Goal: Check status: Check status

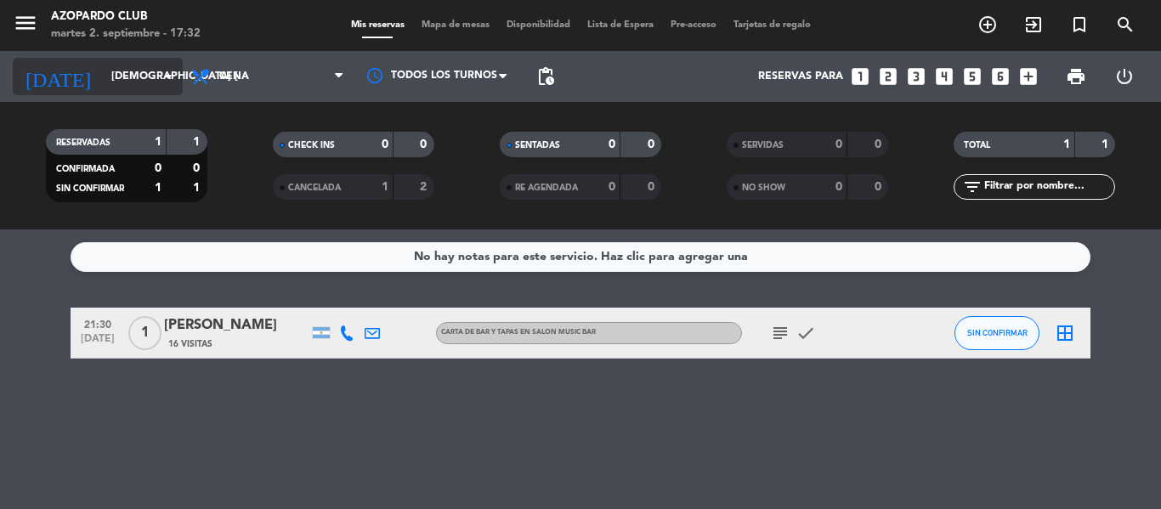
click at [163, 81] on icon "arrow_drop_down" at bounding box center [168, 76] width 20 height 20
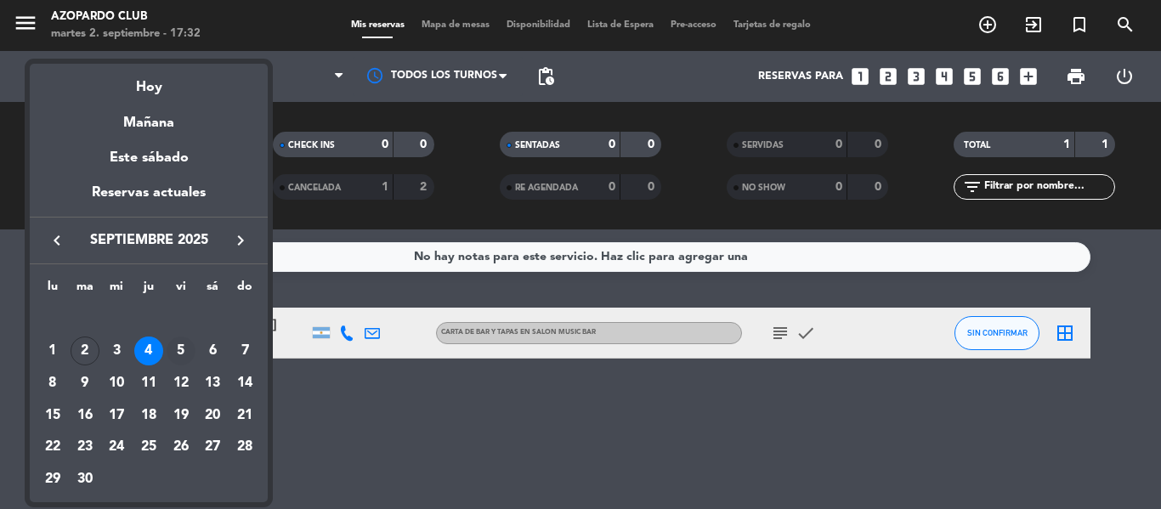
click at [180, 352] on div "5" at bounding box center [181, 351] width 29 height 29
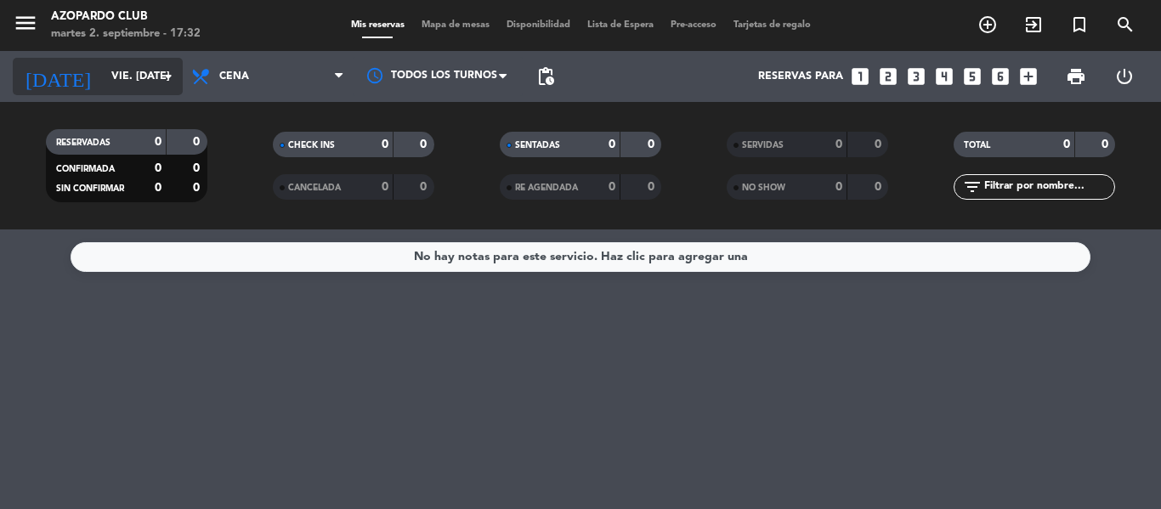
click at [161, 76] on icon "arrow_drop_down" at bounding box center [168, 76] width 20 height 20
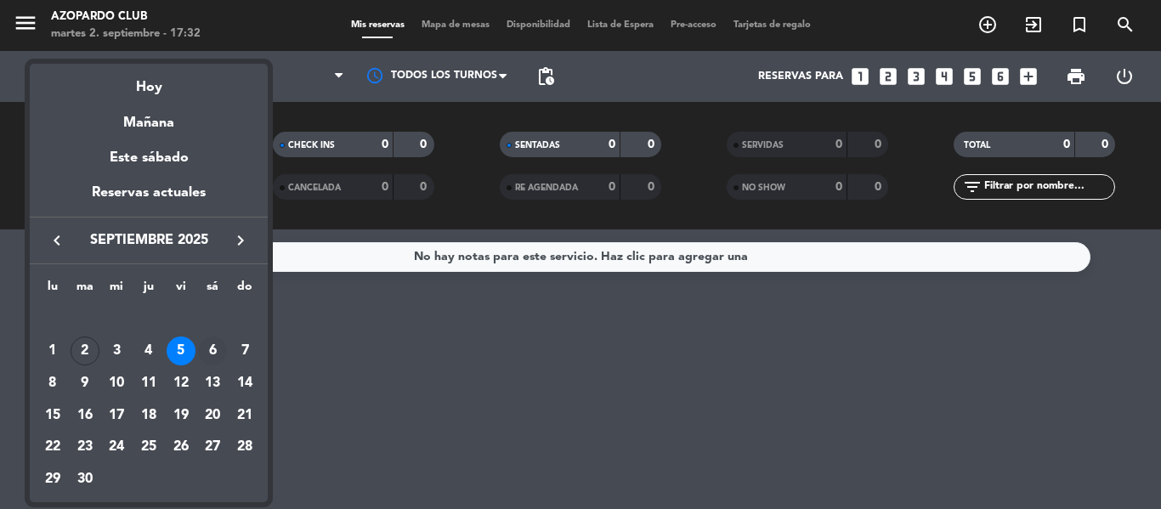
click at [207, 350] on div "6" at bounding box center [212, 351] width 29 height 29
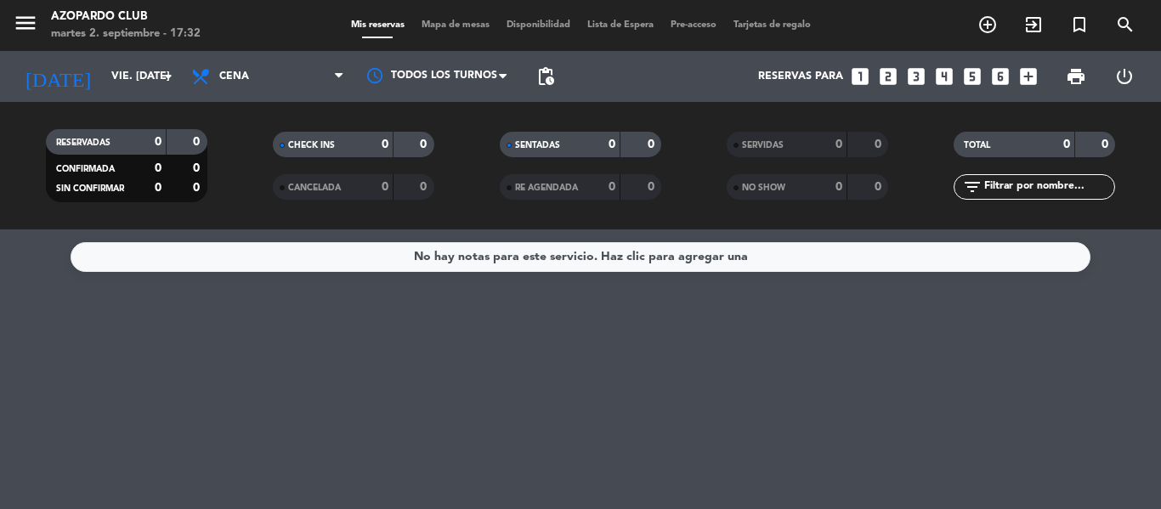
type input "sáb. [DATE]"
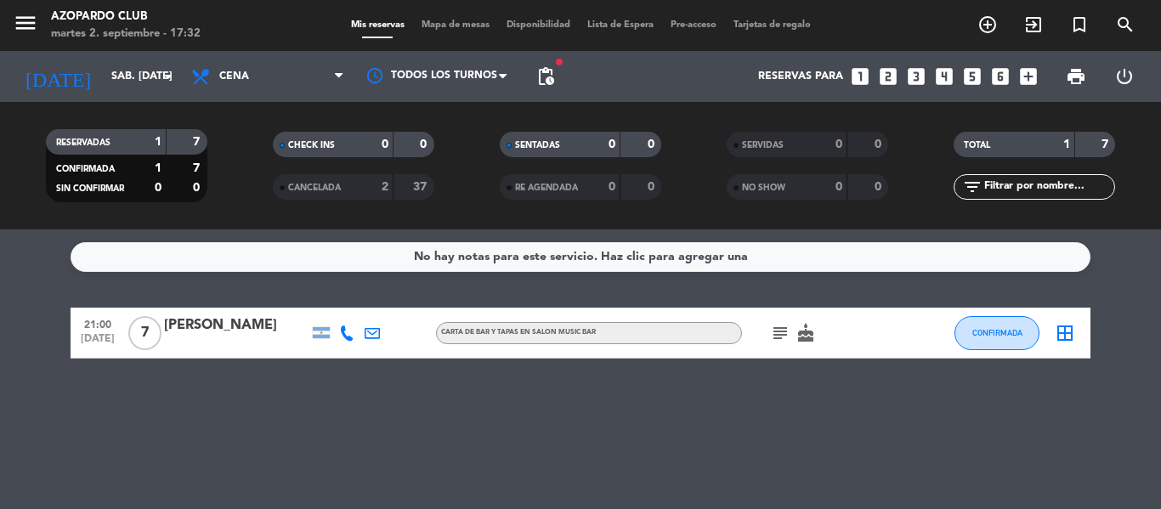
click at [783, 326] on icon "subject" at bounding box center [780, 333] width 20 height 20
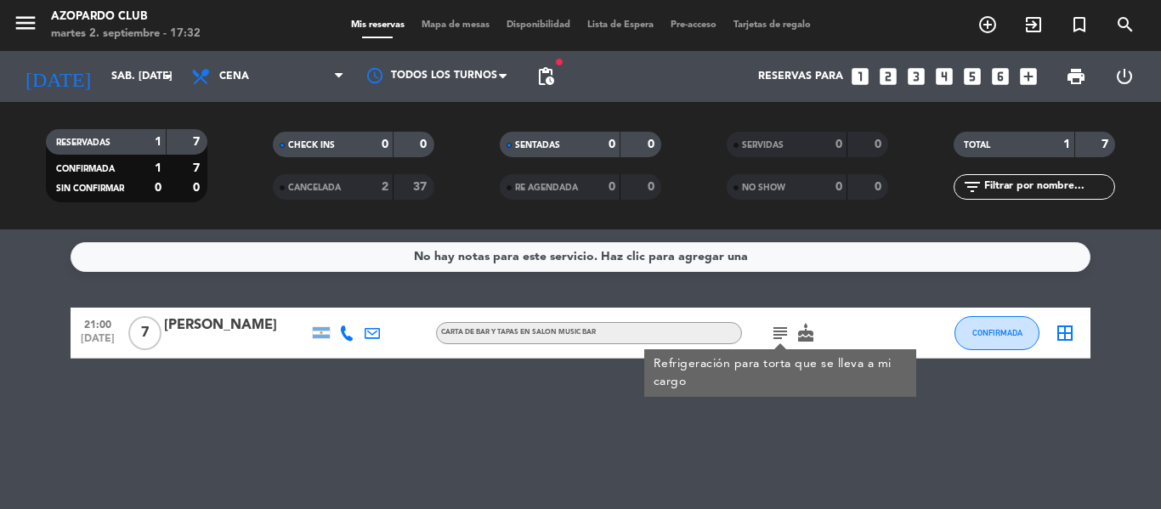
click at [201, 338] on div at bounding box center [236, 344] width 144 height 14
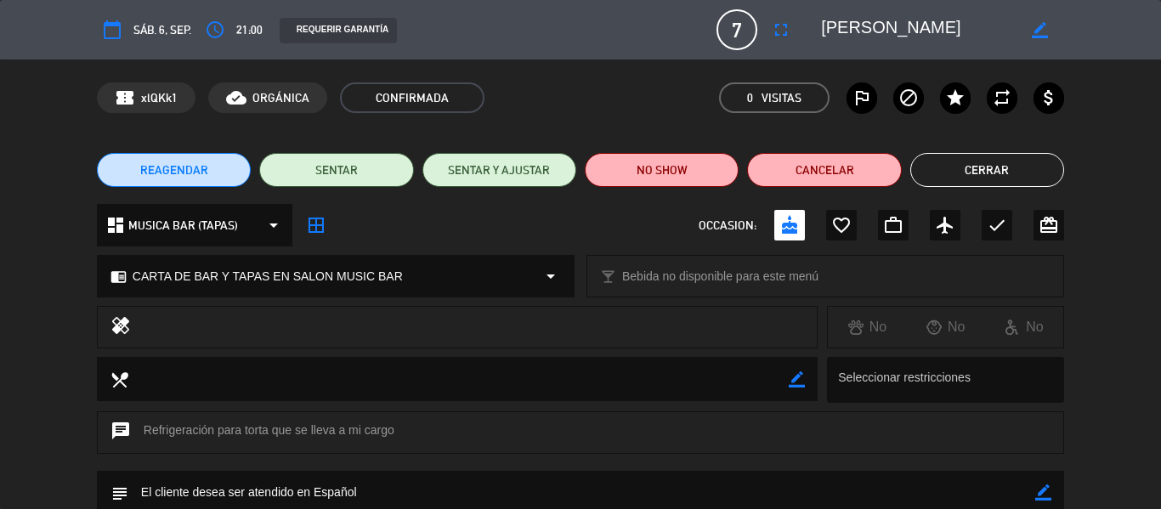
click at [965, 172] on button "Cerrar" at bounding box center [987, 170] width 154 height 34
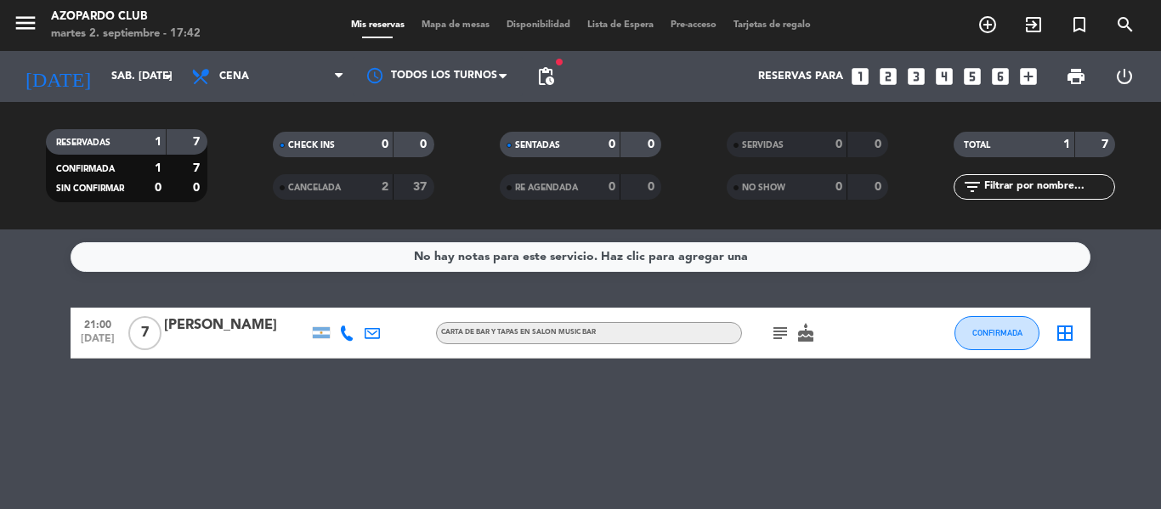
click at [213, 336] on div "[PERSON_NAME]" at bounding box center [236, 325] width 144 height 22
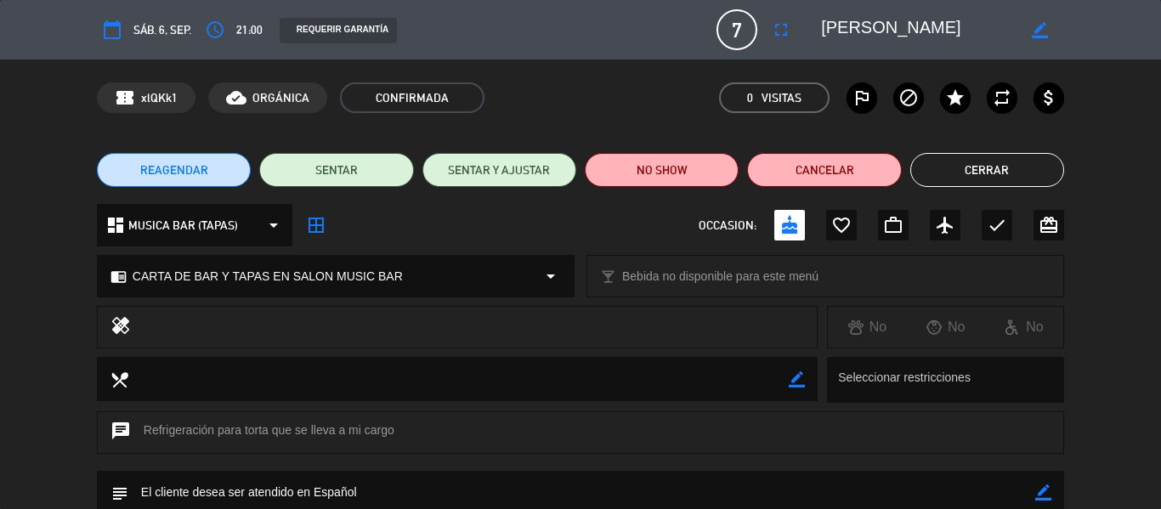
click at [1030, 156] on button "Cerrar" at bounding box center [987, 170] width 154 height 34
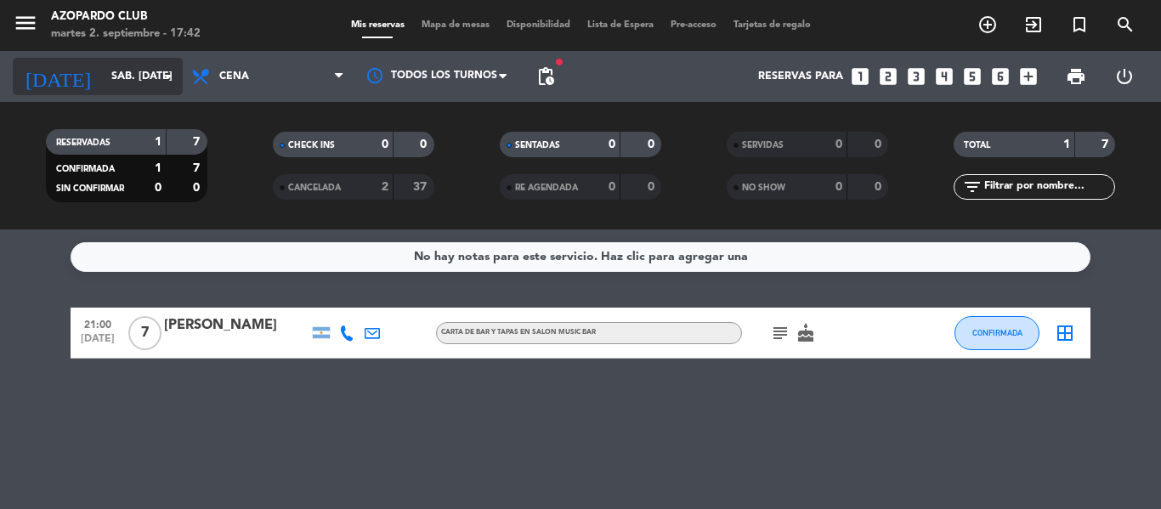
click at [148, 72] on input "sáb. [DATE]" at bounding box center [175, 76] width 144 height 29
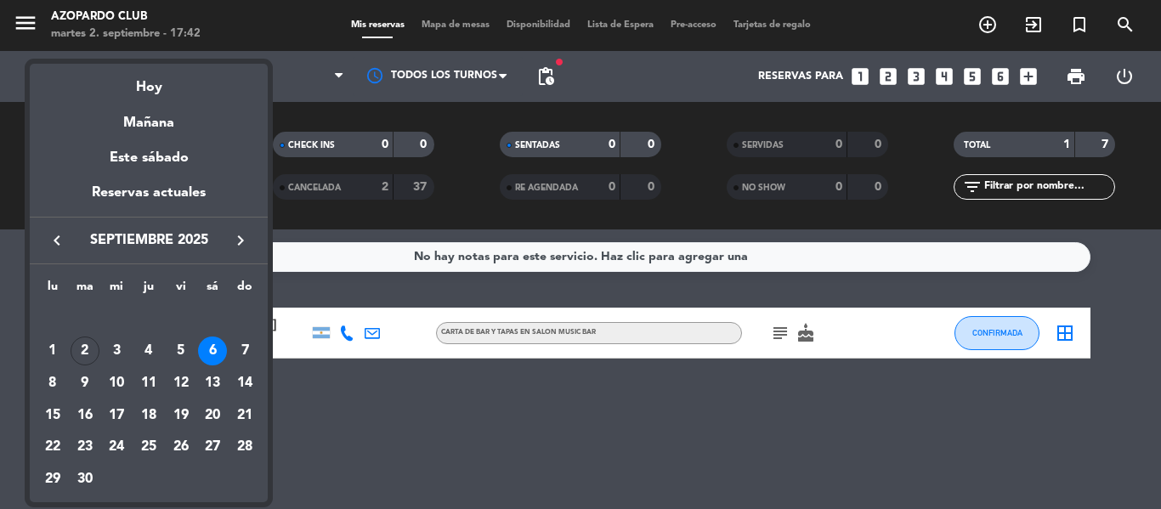
click at [360, 426] on div at bounding box center [580, 254] width 1161 height 509
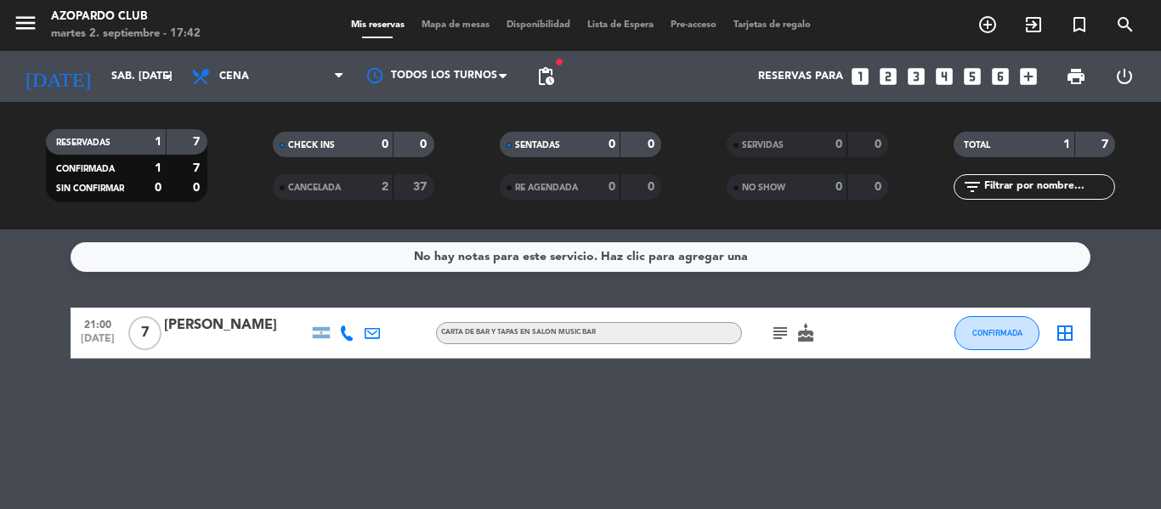
click at [178, 336] on div "[PERSON_NAME]" at bounding box center [236, 325] width 144 height 22
